Goal: Find contact information: Find contact information

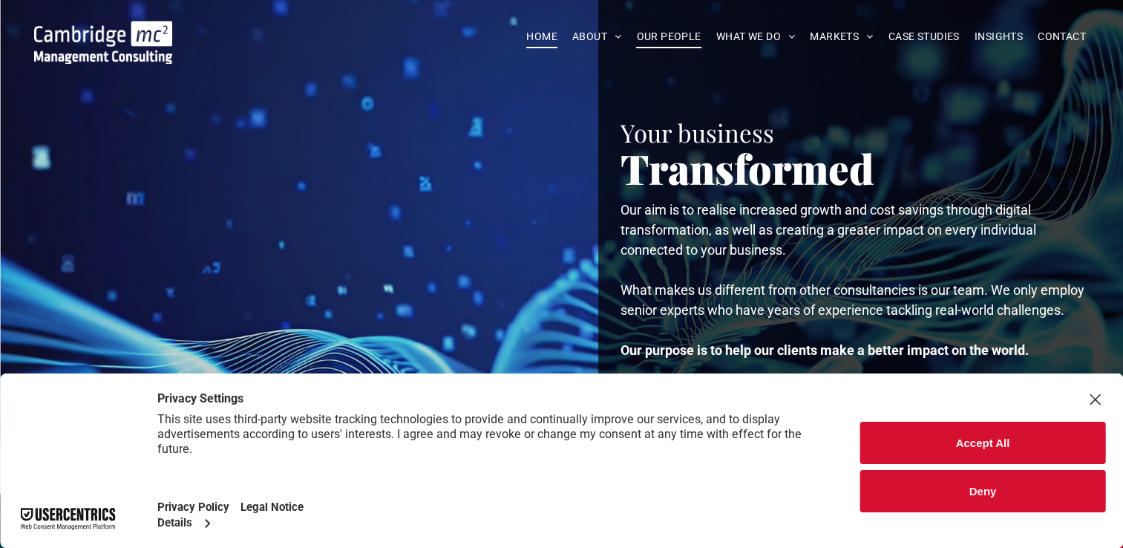
click at [660, 25] on span "OUR PEOPLE" at bounding box center [668, 36] width 65 height 23
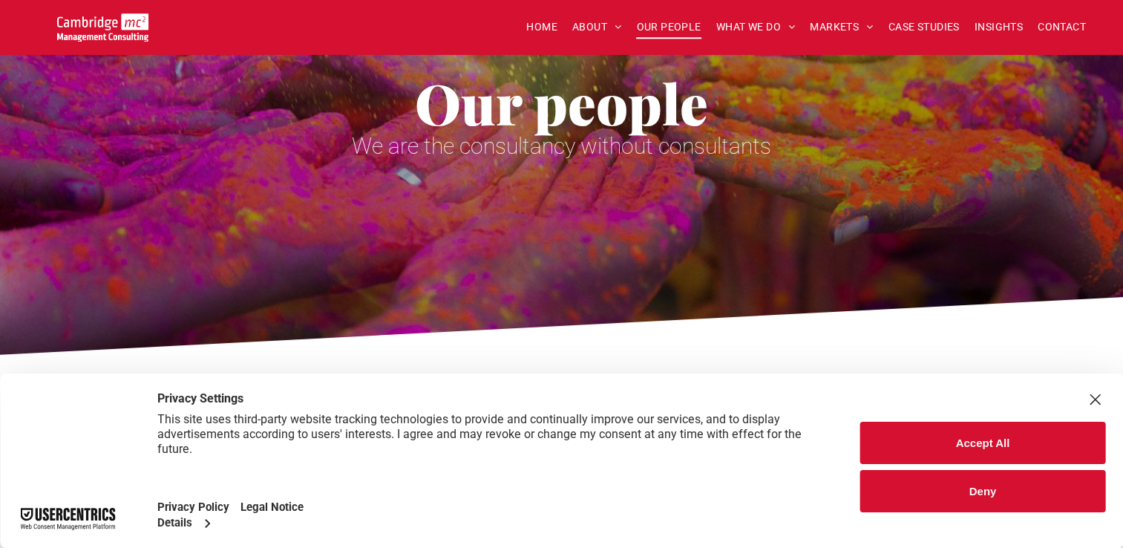
scroll to position [74, 0]
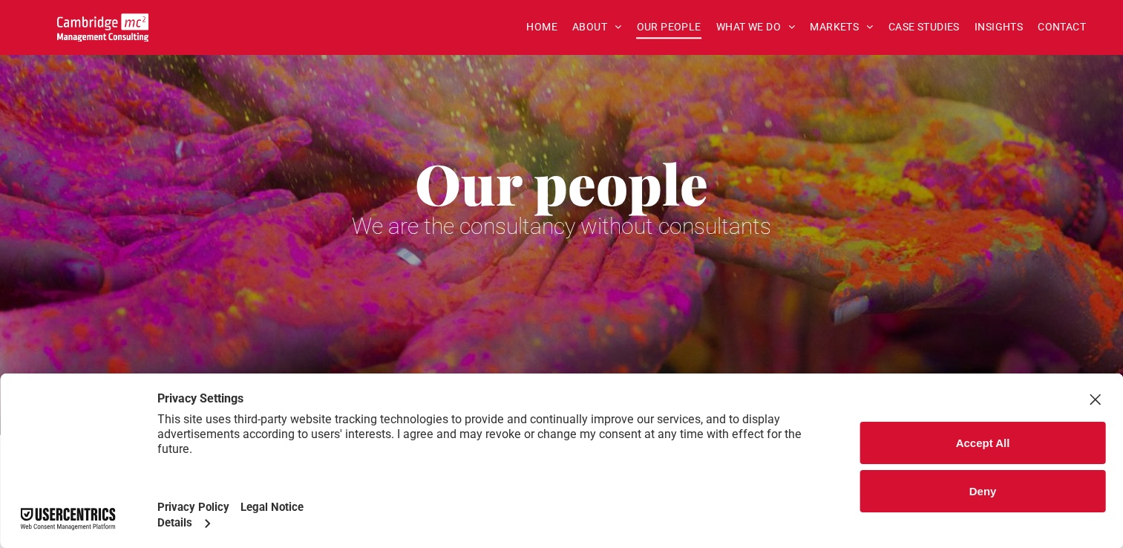
click at [971, 442] on button "Accept All" at bounding box center [982, 443] width 245 height 42
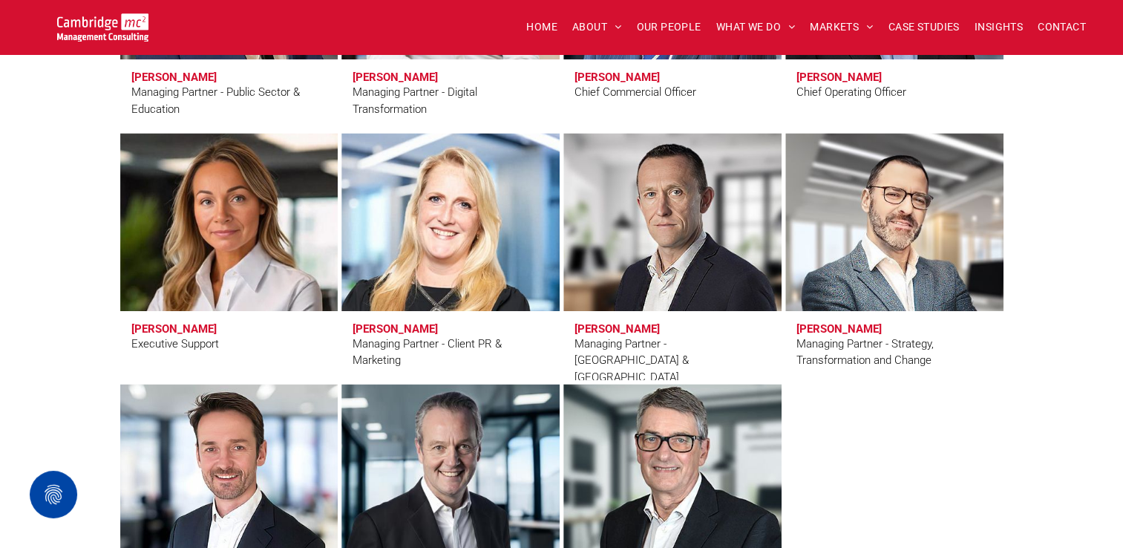
scroll to position [1188, 0]
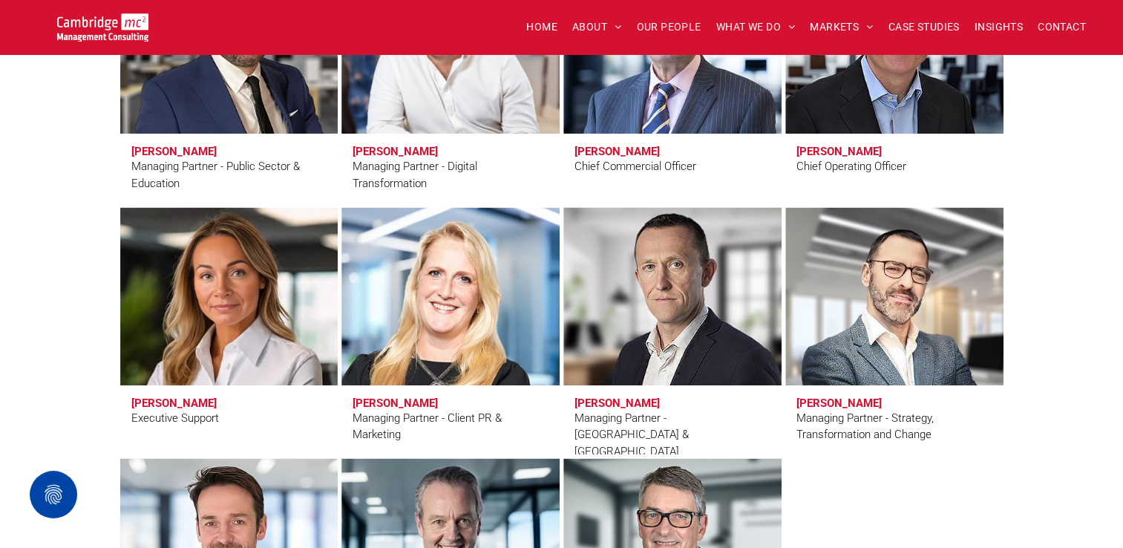
click at [671, 311] on link at bounding box center [672, 296] width 231 height 189
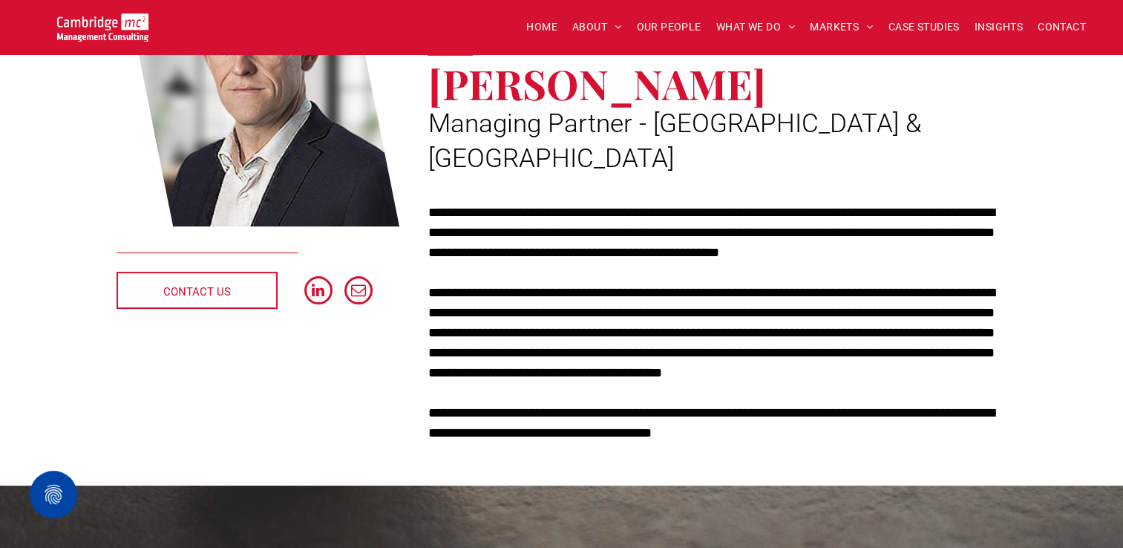
scroll to position [297, 0]
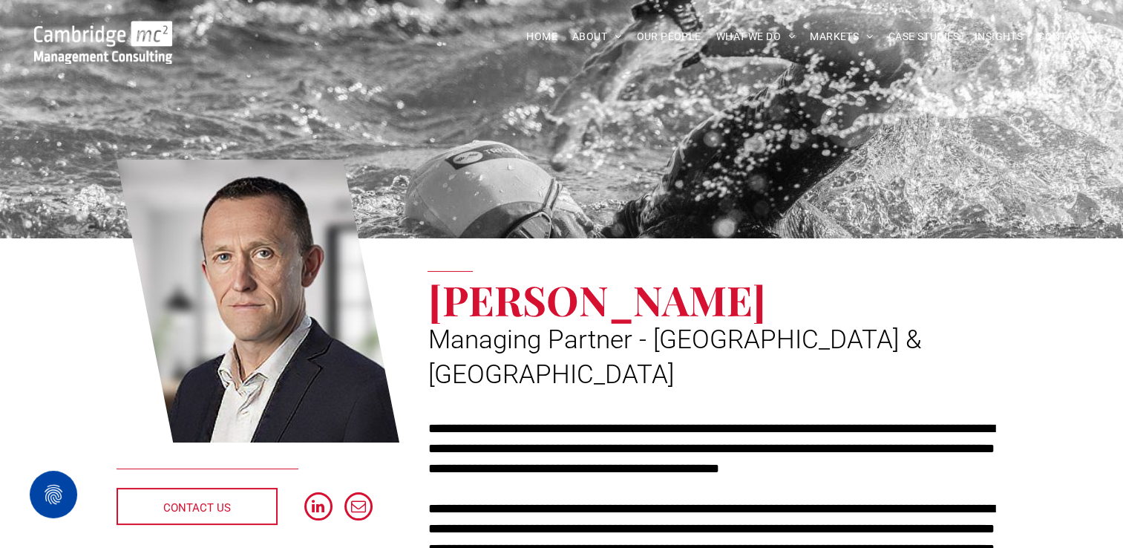
scroll to position [74, 0]
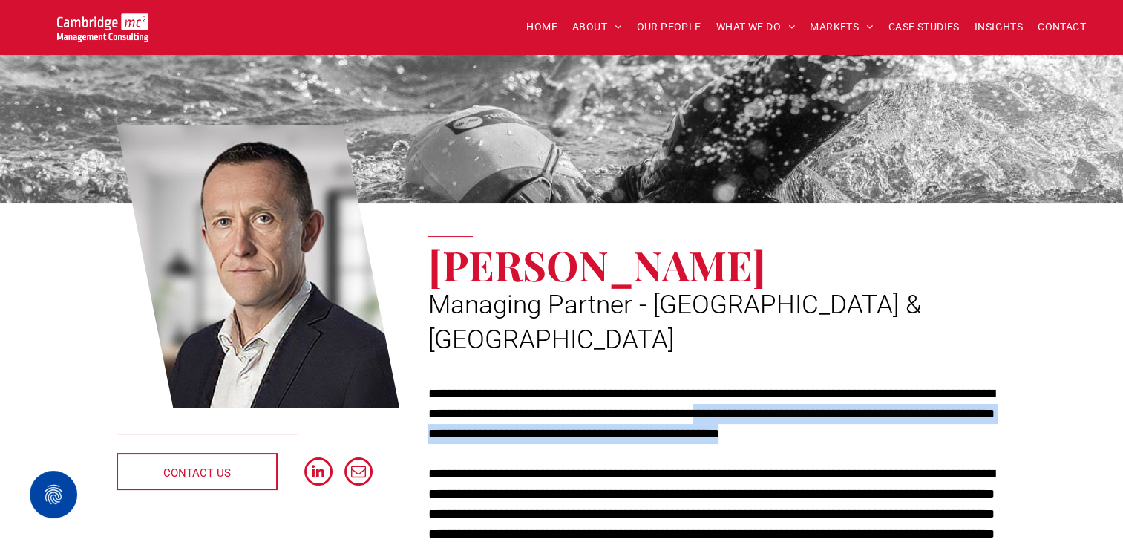
drag, startPoint x: 831, startPoint y: 379, endPoint x: 950, endPoint y: 397, distance: 120.2
click at [950, 397] on p "**********" at bounding box center [717, 414] width 579 height 60
drag, startPoint x: 950, startPoint y: 397, endPoint x: 845, endPoint y: 391, distance: 104.8
copy p "**********"
